Goal: Task Accomplishment & Management: Manage account settings

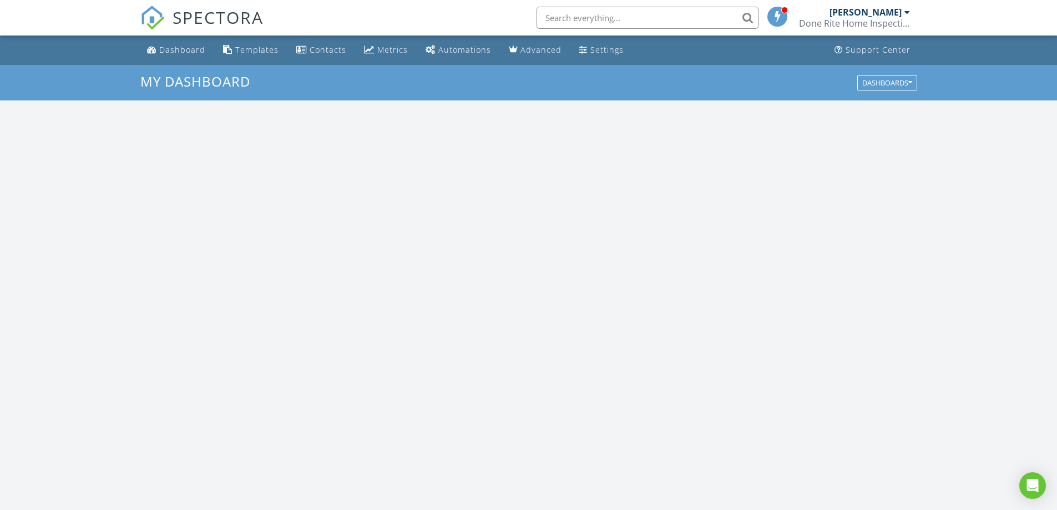
scroll to position [1027, 1074]
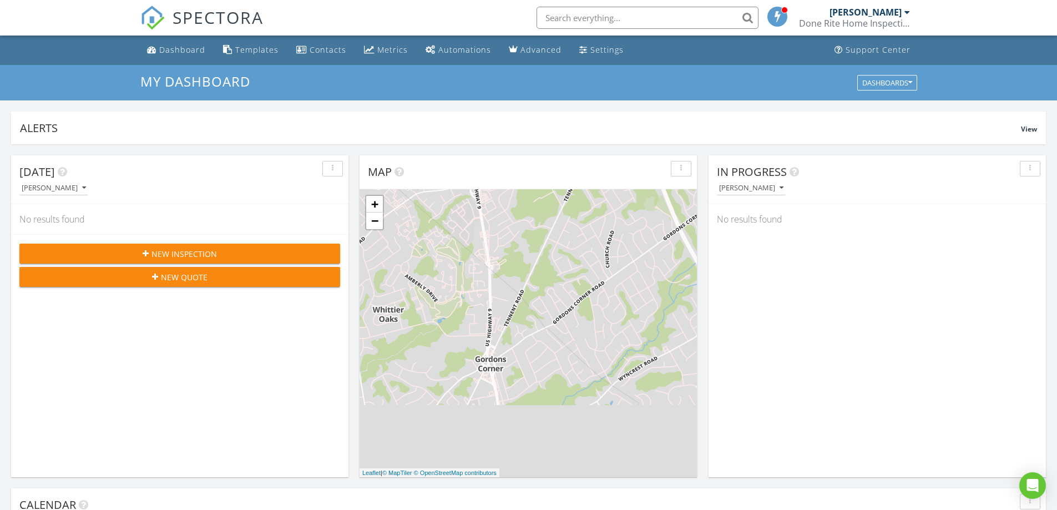
click at [902, 7] on div "[PERSON_NAME]" at bounding box center [869, 12] width 80 height 11
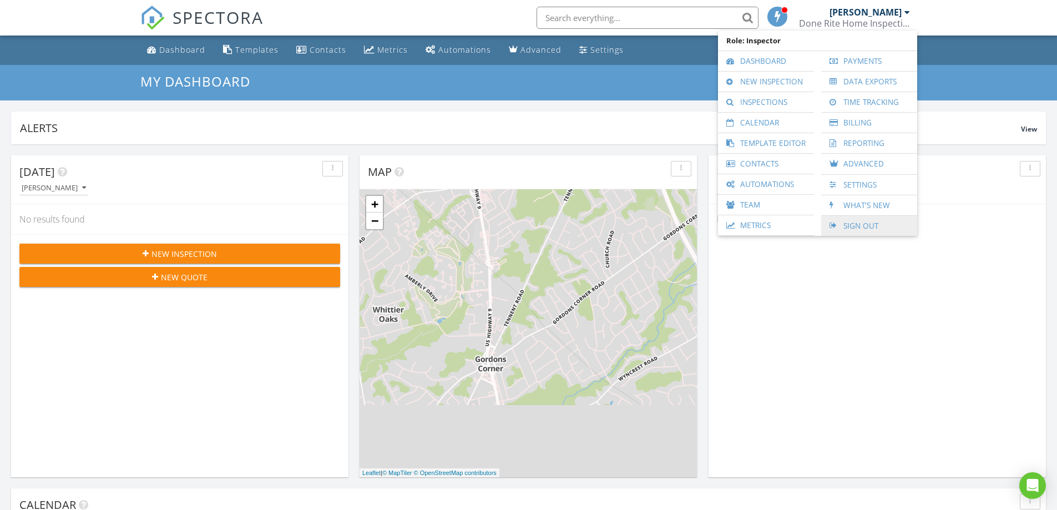
click at [857, 227] on link "Sign Out" at bounding box center [869, 226] width 85 height 20
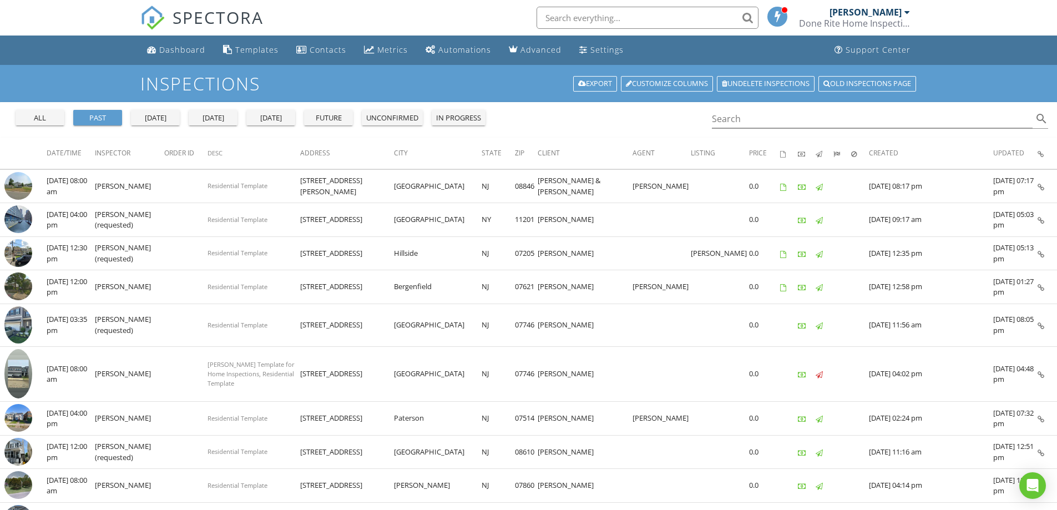
click at [882, 18] on div "Done Rite Home Inspection Service LLC" at bounding box center [854, 23] width 111 height 11
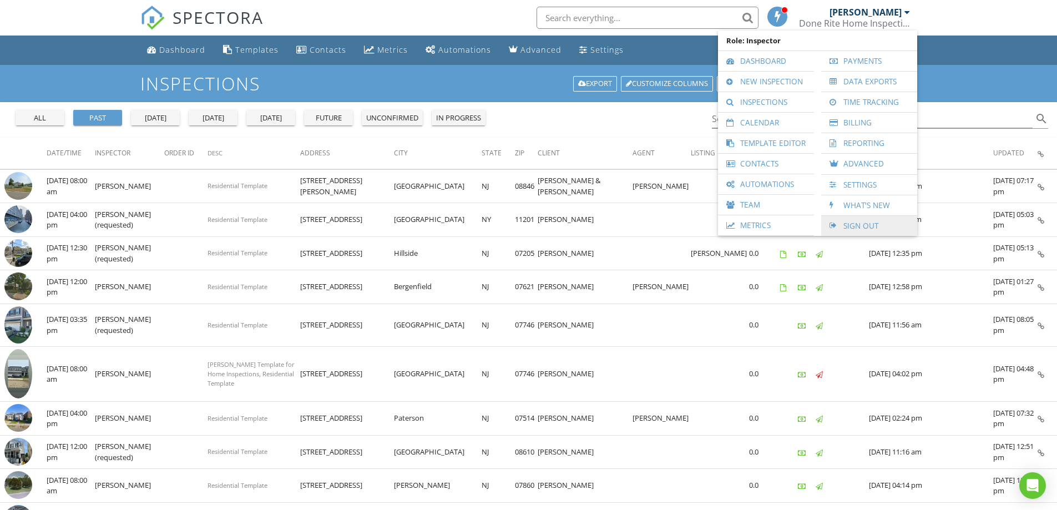
click at [859, 226] on link "Sign Out" at bounding box center [869, 226] width 85 height 20
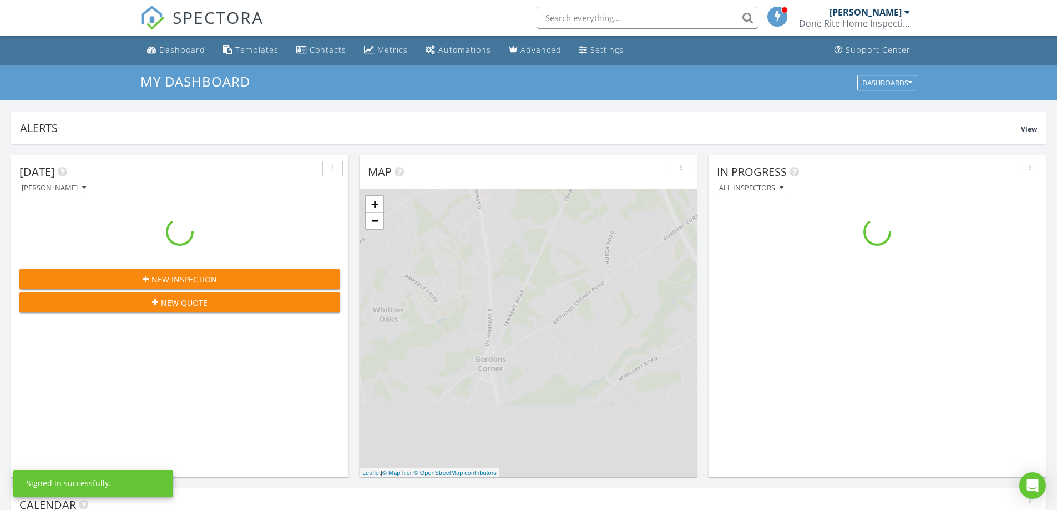
scroll to position [1027, 1074]
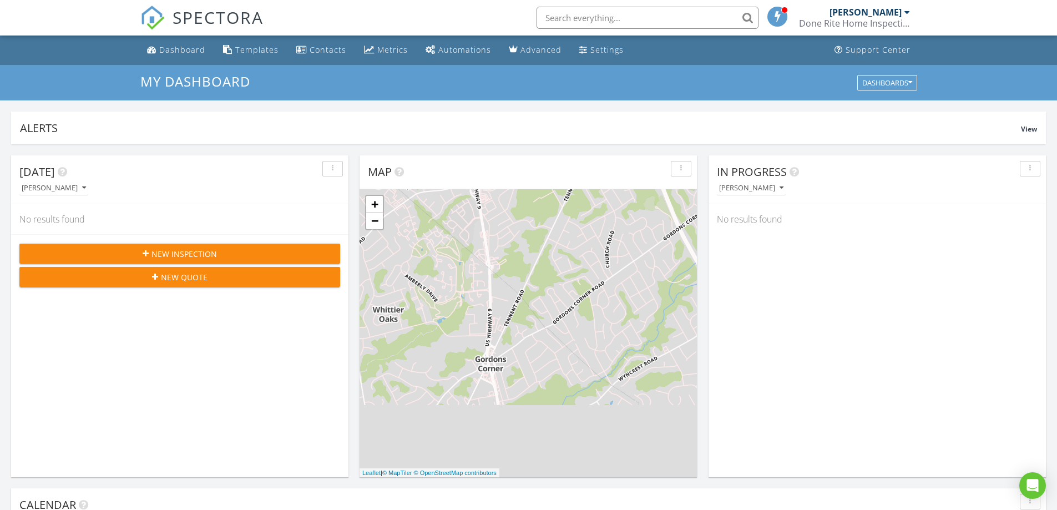
click at [895, 16] on div "[PERSON_NAME]" at bounding box center [865, 12] width 72 height 11
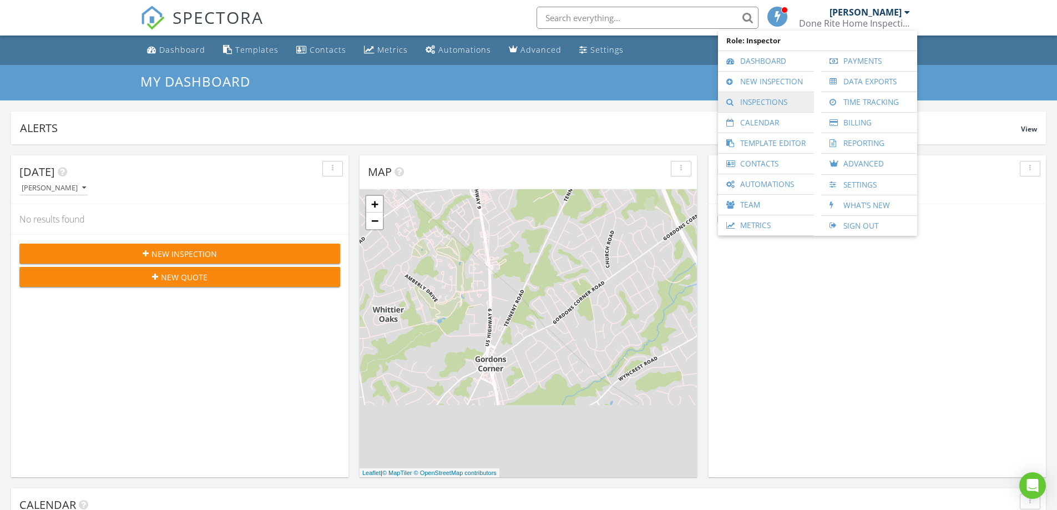
click at [749, 98] on link "Inspections" at bounding box center [765, 102] width 85 height 20
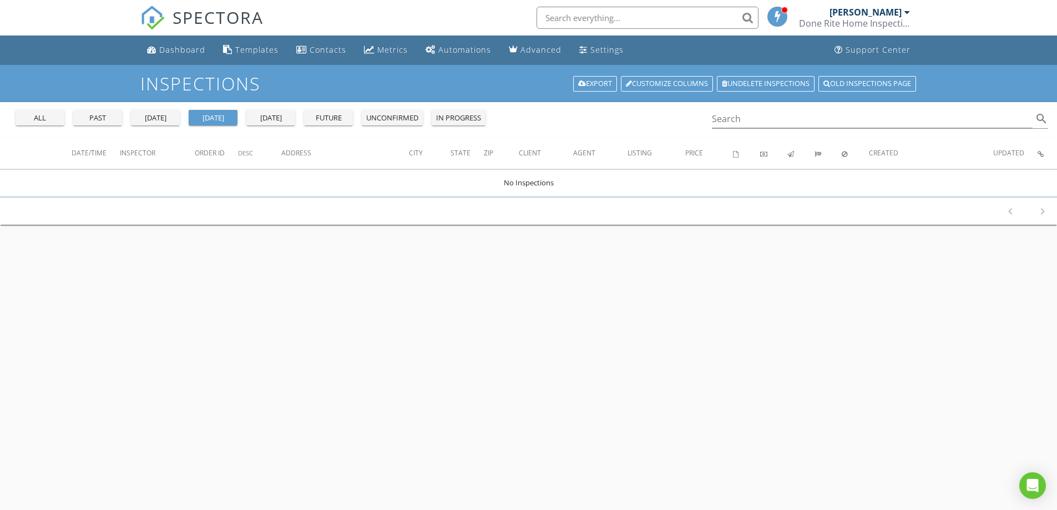
click at [88, 115] on div "past" at bounding box center [98, 118] width 40 height 11
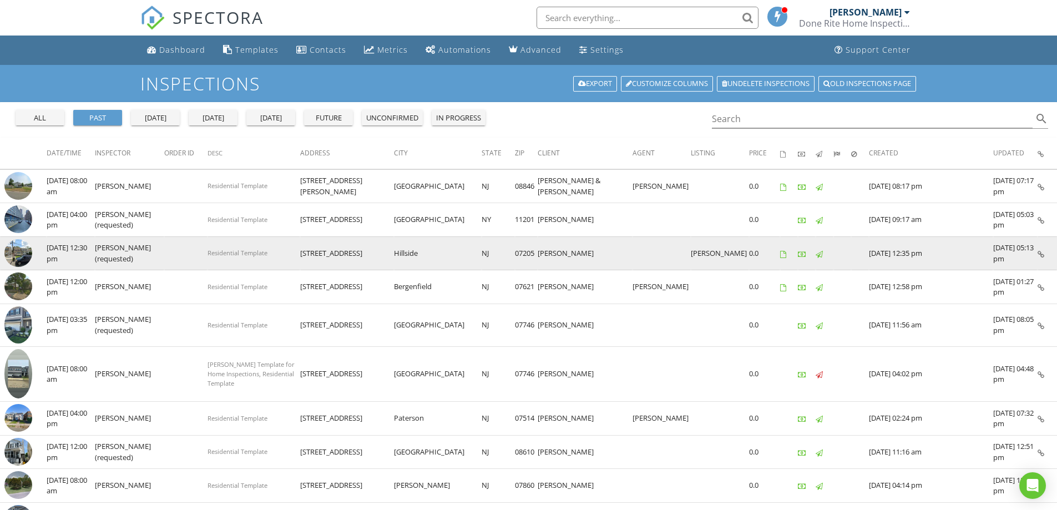
click at [16, 254] on img at bounding box center [18, 253] width 28 height 28
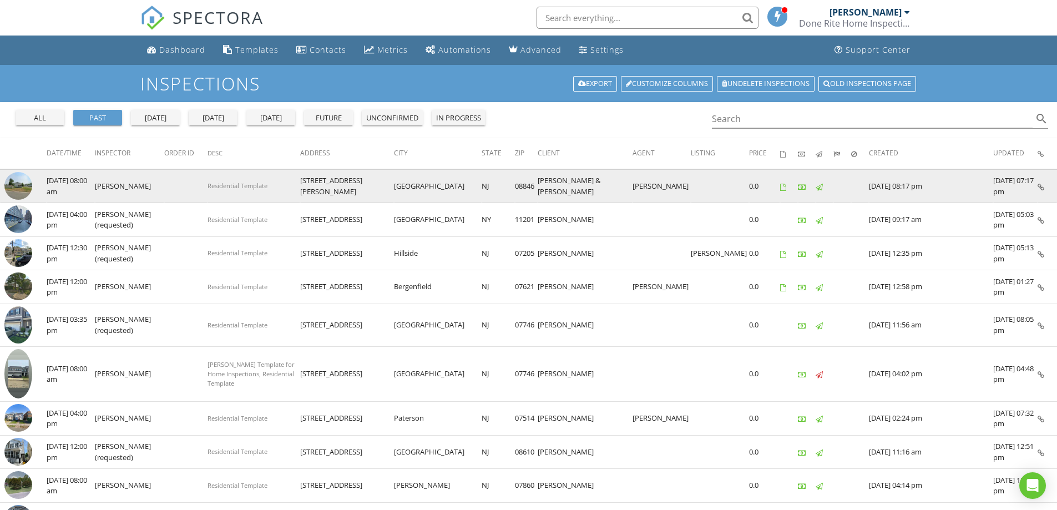
click at [126, 188] on td "[PERSON_NAME]" at bounding box center [129, 186] width 69 height 34
click at [19, 184] on img at bounding box center [18, 186] width 28 height 28
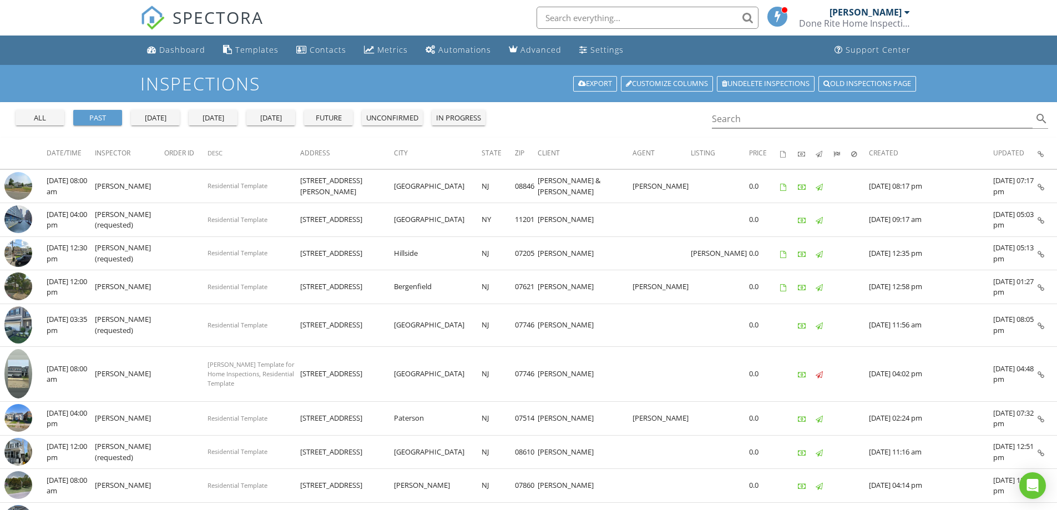
click at [863, 7] on div "[PERSON_NAME]" at bounding box center [865, 12] width 72 height 11
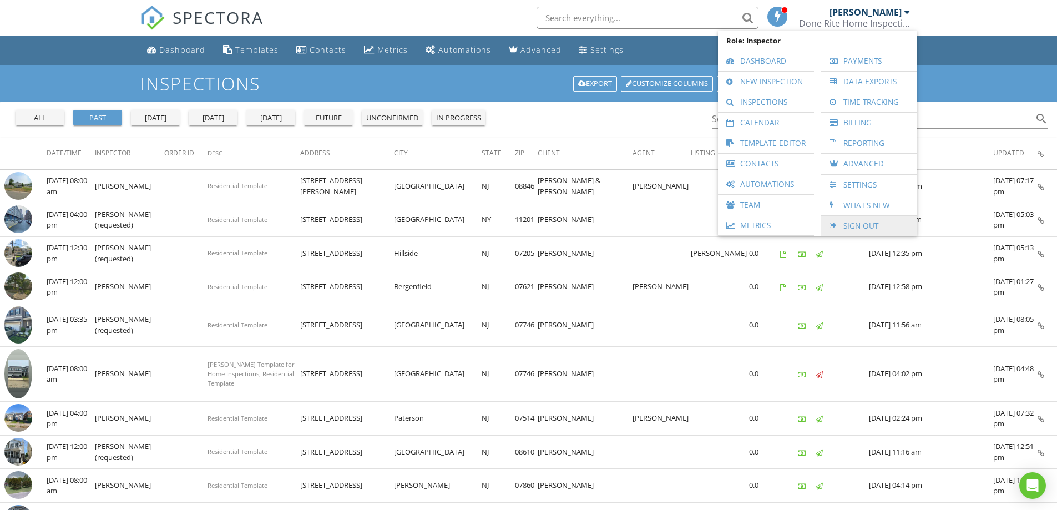
click at [864, 223] on link "Sign Out" at bounding box center [869, 226] width 85 height 20
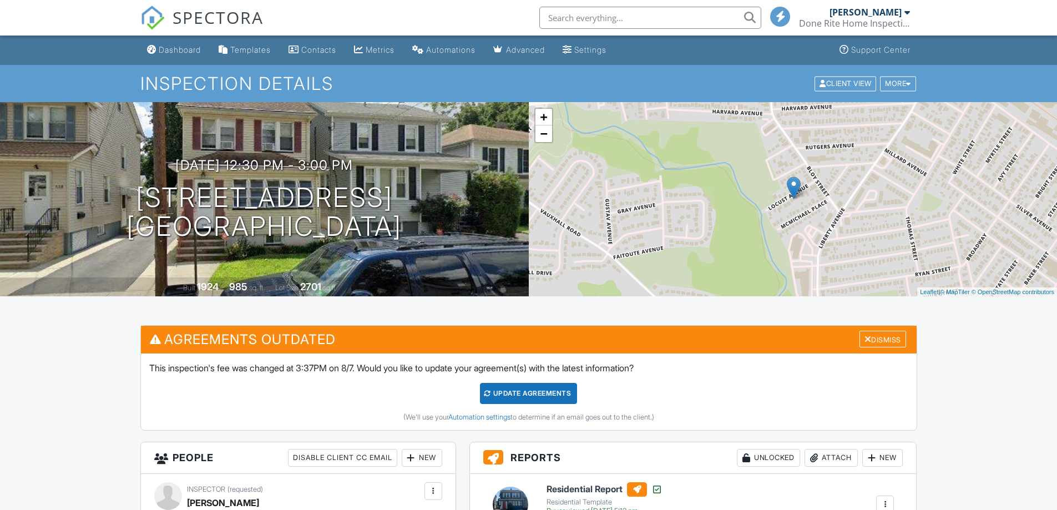
scroll to position [388, 0]
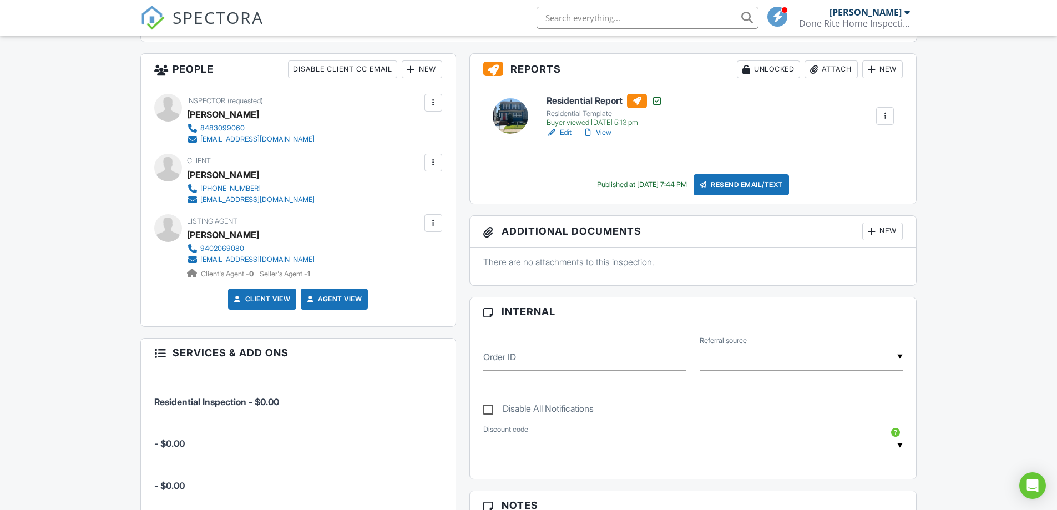
click at [432, 160] on div at bounding box center [433, 162] width 11 height 11
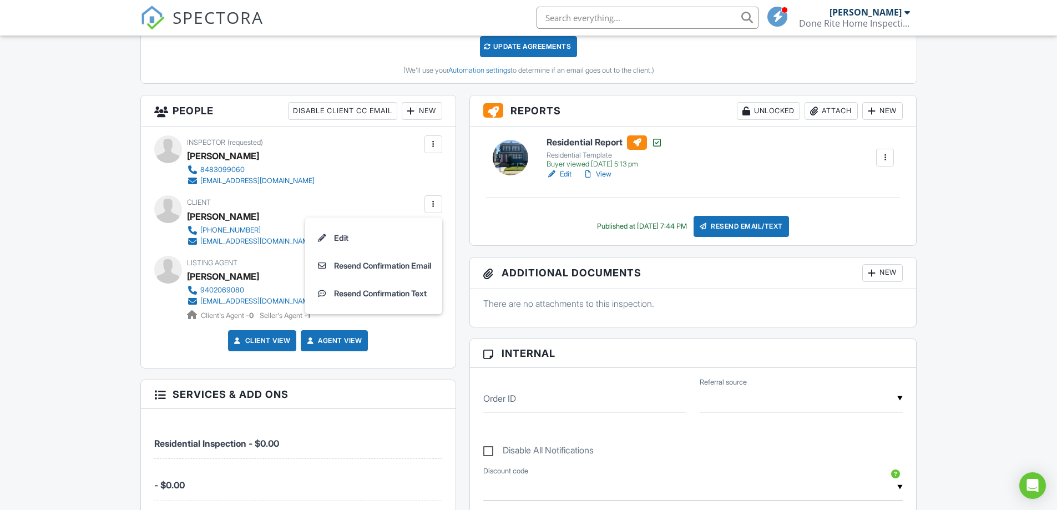
scroll to position [277, 0]
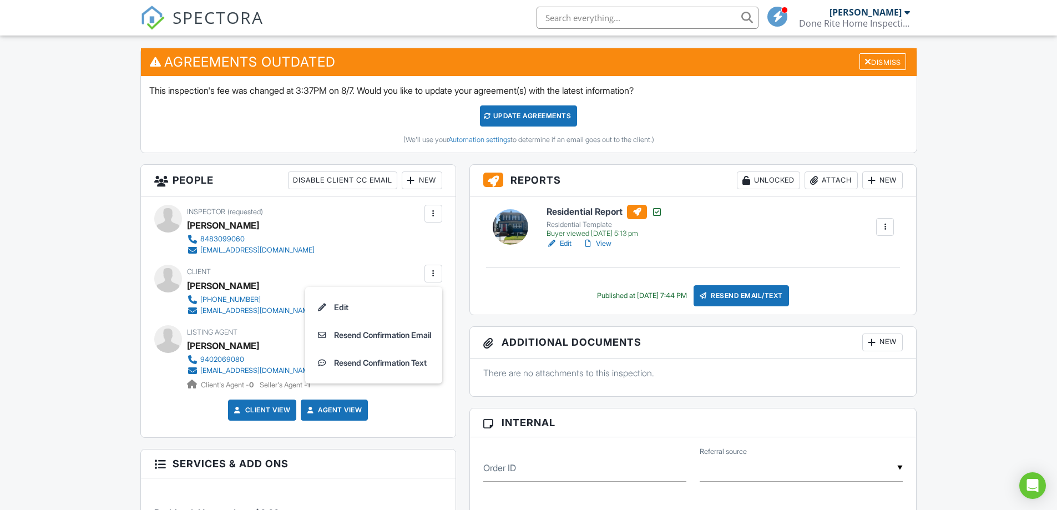
click at [884, 224] on div at bounding box center [884, 226] width 11 height 11
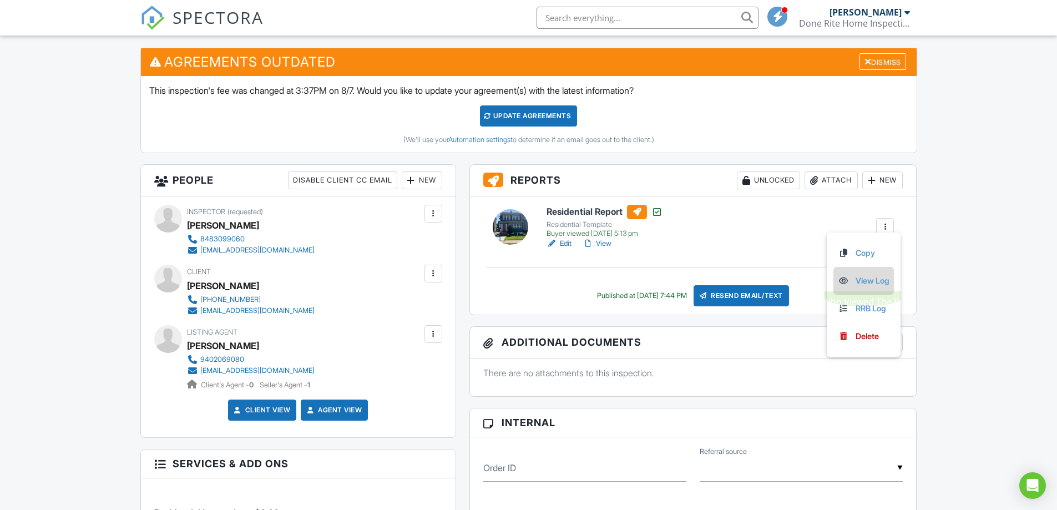
click at [874, 279] on link "View Log" at bounding box center [864, 281] width 52 height 12
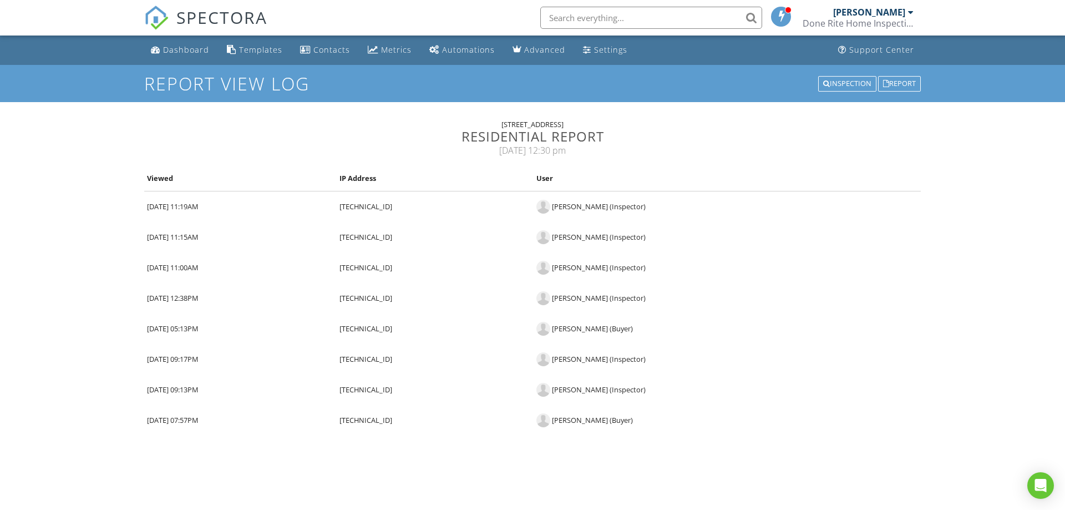
click at [912, 11] on div at bounding box center [911, 12] width 6 height 9
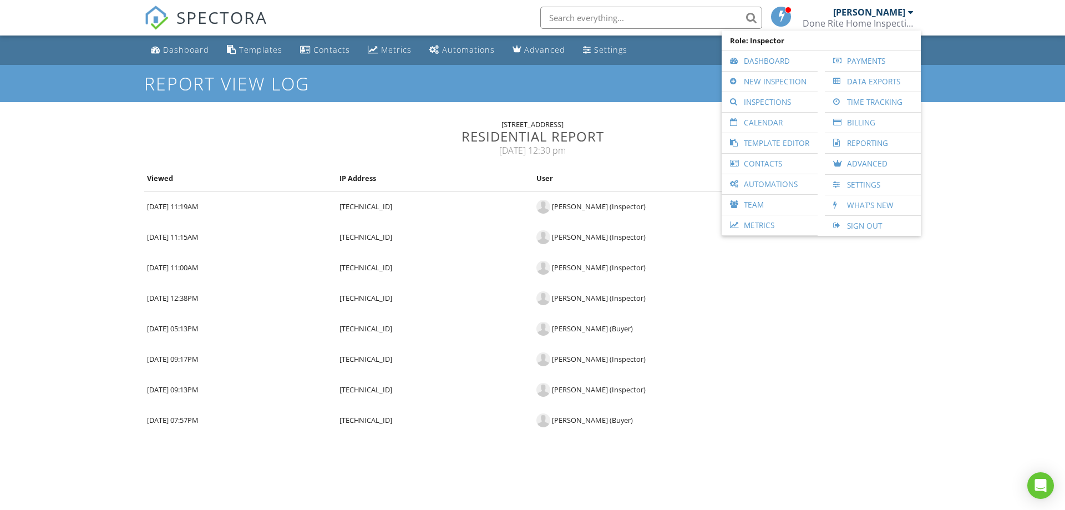
click at [996, 217] on div "Dashboard Templates Contacts Metrics Automations Advanced Settings Support Cent…" at bounding box center [532, 250] width 1065 height 429
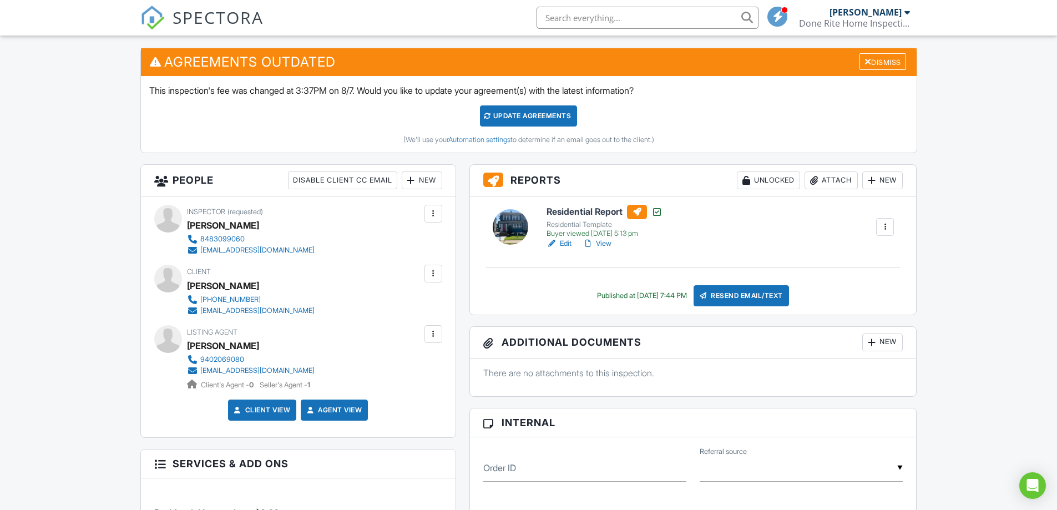
click at [881, 229] on div at bounding box center [884, 226] width 11 height 11
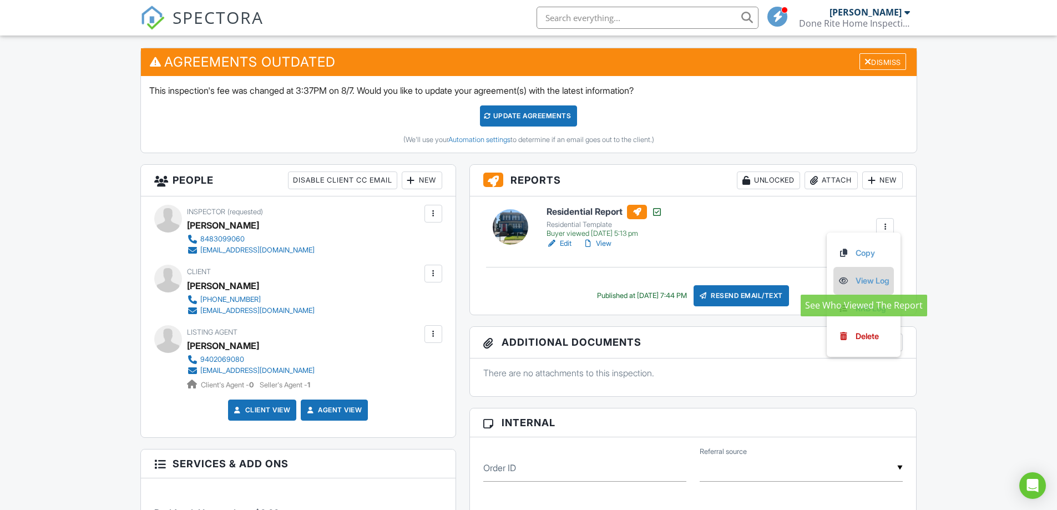
click at [863, 280] on link "View Log" at bounding box center [864, 281] width 52 height 12
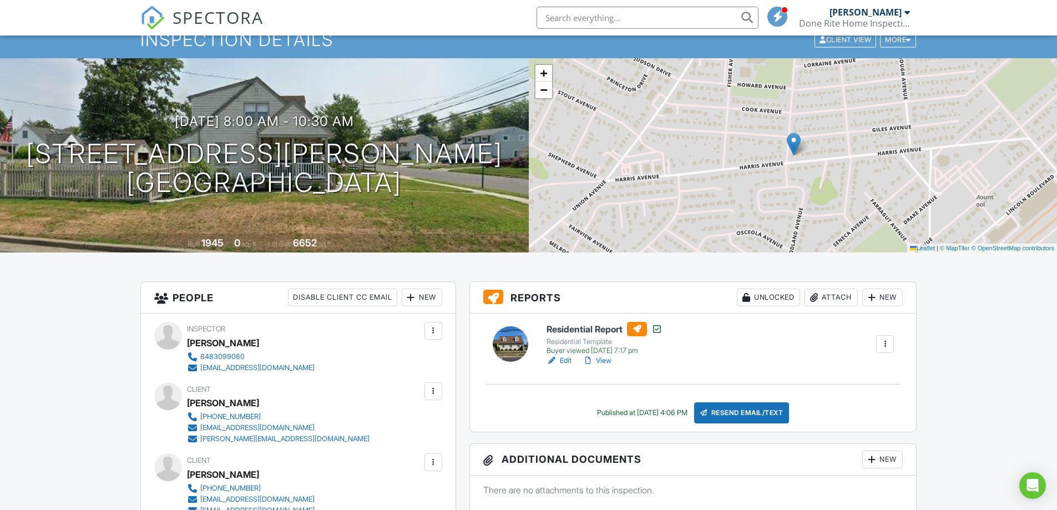
scroll to position [166, 0]
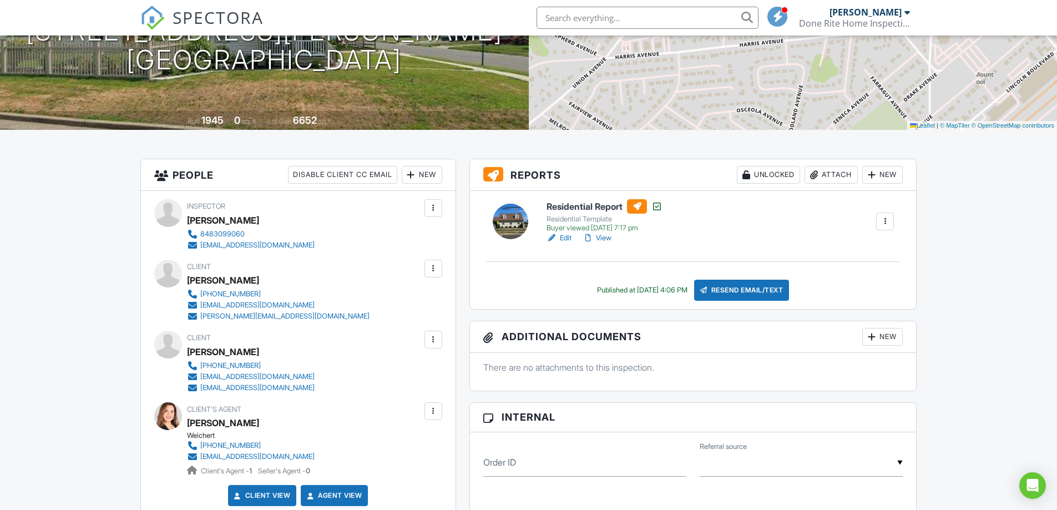
click at [906, 15] on div at bounding box center [907, 12] width 6 height 9
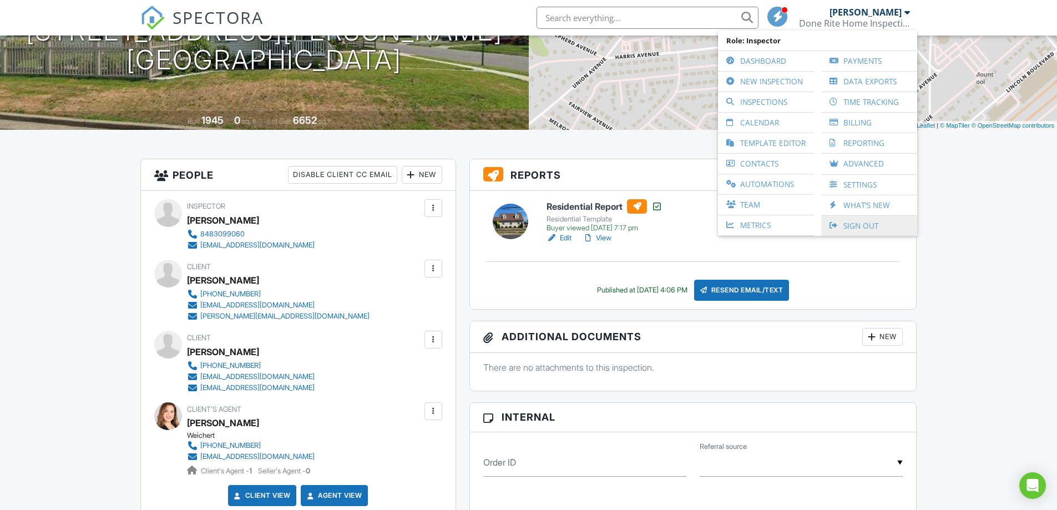
click at [850, 226] on link "Sign Out" at bounding box center [869, 226] width 85 height 20
